Goal: Navigation & Orientation: Find specific page/section

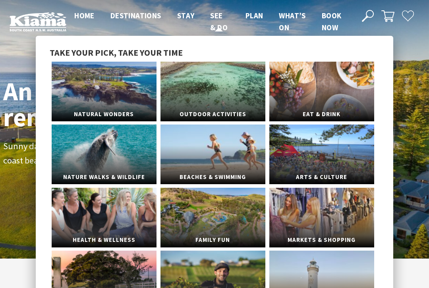
click at [218, 20] on span "See & Do" at bounding box center [218, 21] width 17 height 21
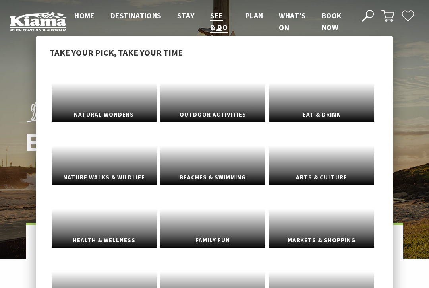
click at [222, 29] on link "See & Do" at bounding box center [218, 22] width 17 height 22
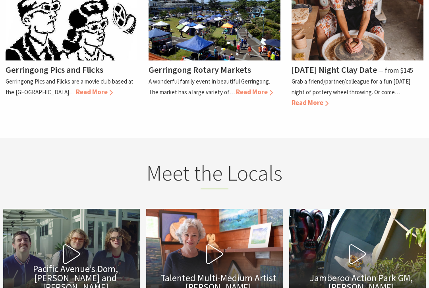
scroll to position [1818, 0]
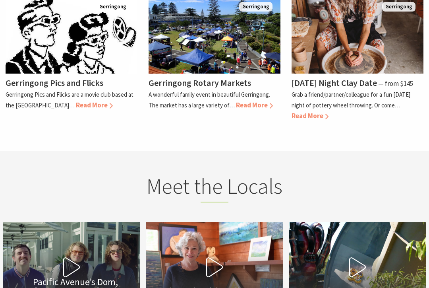
click at [356, 257] on icon at bounding box center [358, 267] width 20 height 20
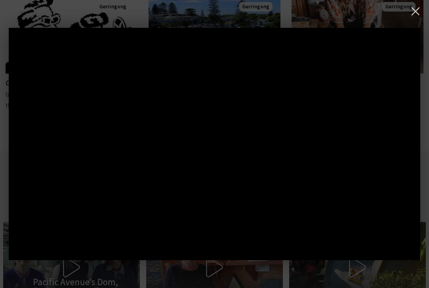
scroll to position [1834, 0]
